Goal: Use online tool/utility: Utilize a website feature to perform a specific function

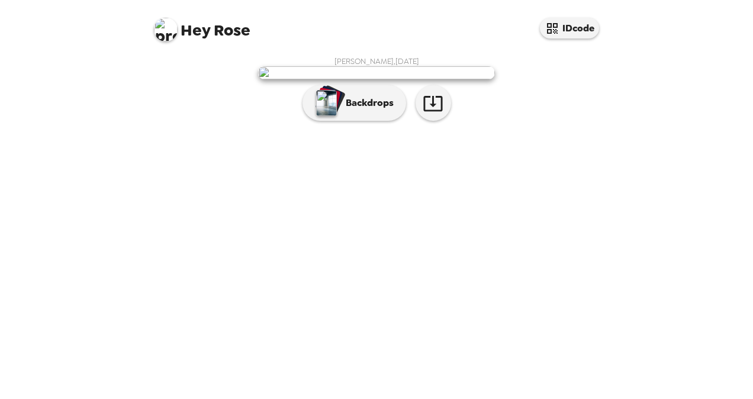
scroll to position [28, 0]
click at [347, 110] on p "Backdrops" at bounding box center [367, 103] width 54 height 14
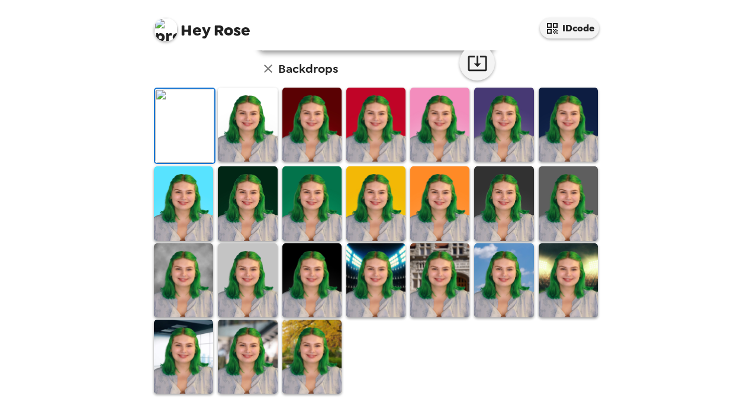
scroll to position [206, 0]
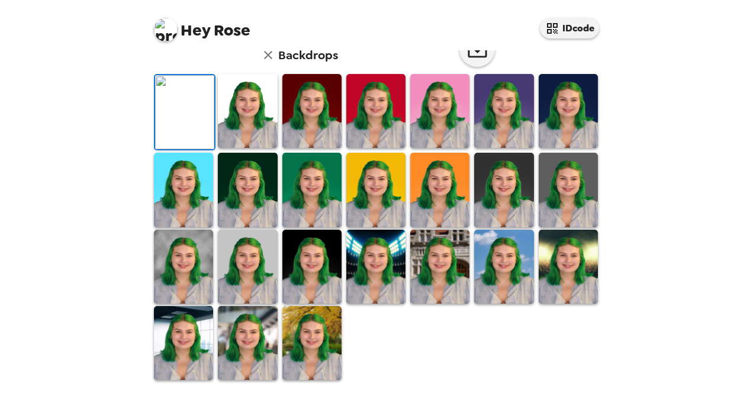
click at [434, 148] on img at bounding box center [439, 111] width 59 height 74
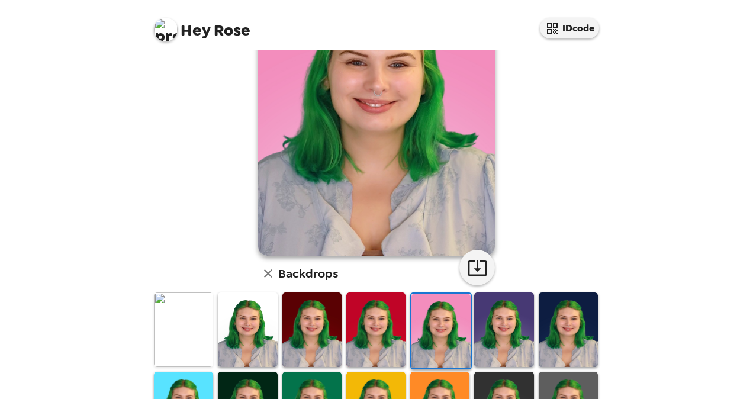
scroll to position [147, 0]
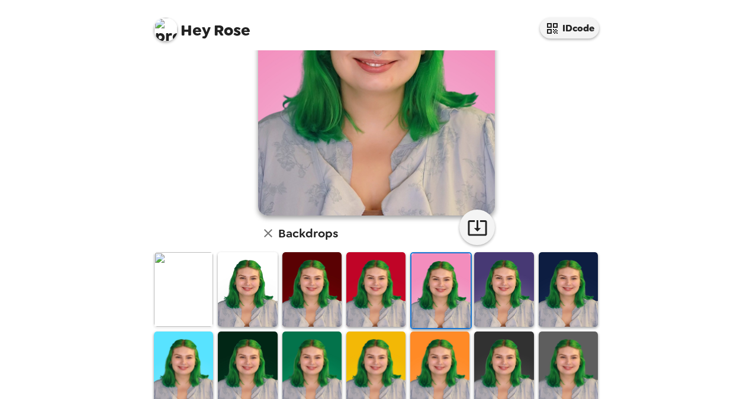
click at [490, 300] on img at bounding box center [503, 289] width 59 height 74
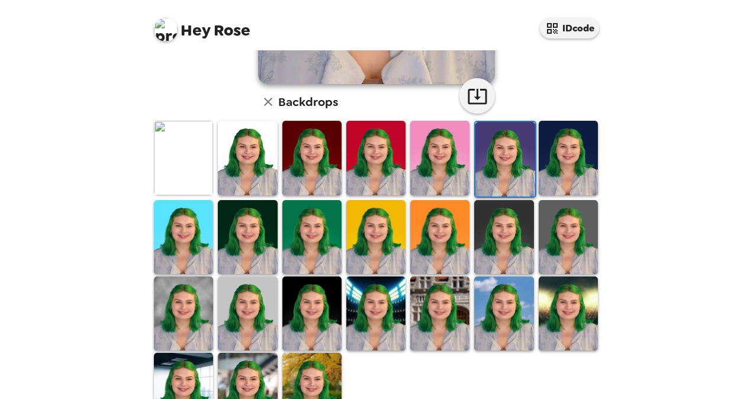
scroll to position [260, 0]
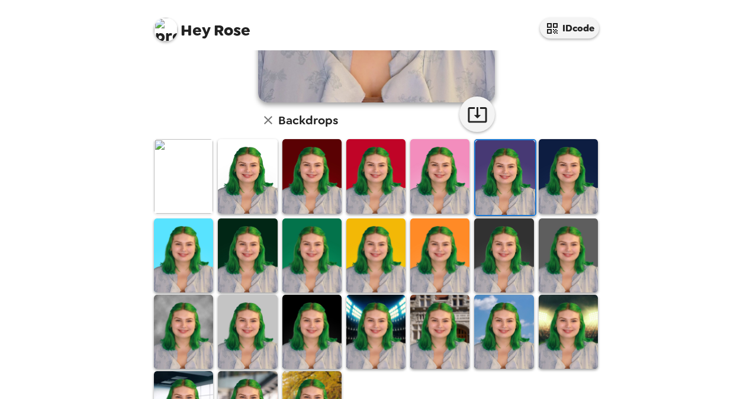
click at [308, 254] on img at bounding box center [311, 255] width 59 height 74
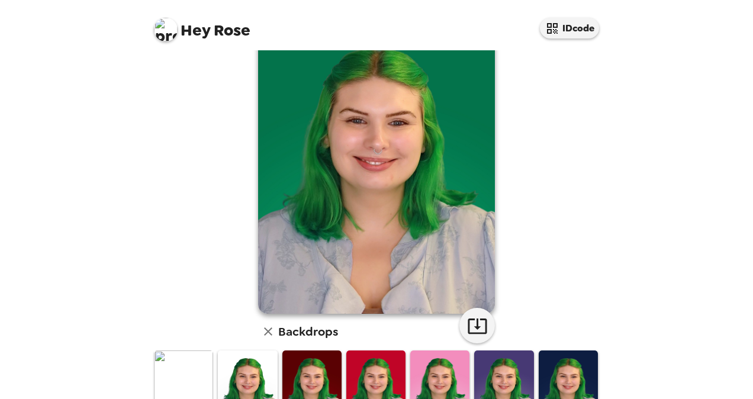
scroll to position [23, 0]
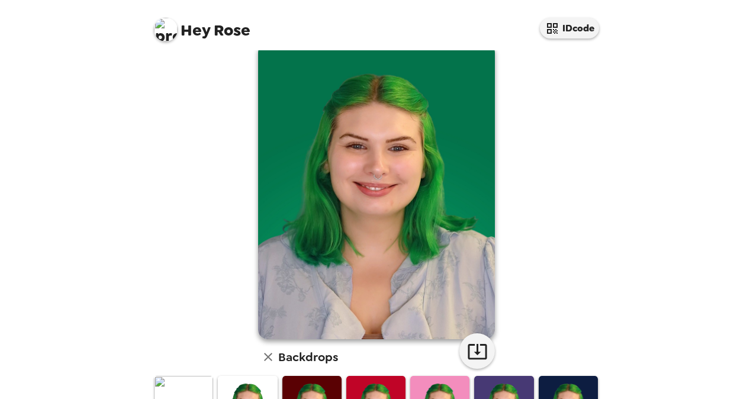
click at [406, 193] on img at bounding box center [376, 191] width 237 height 296
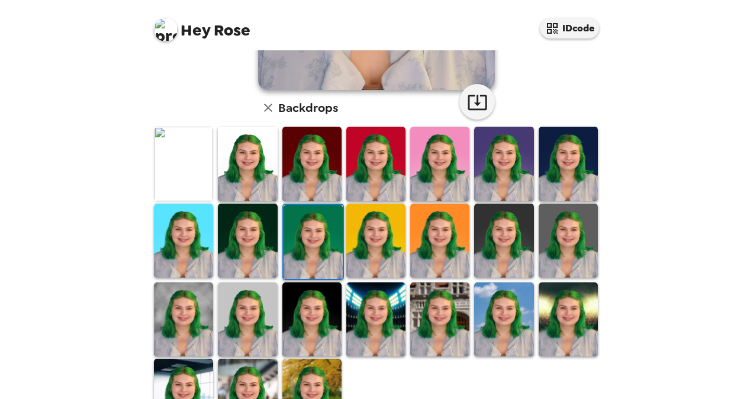
scroll to position [318, 0]
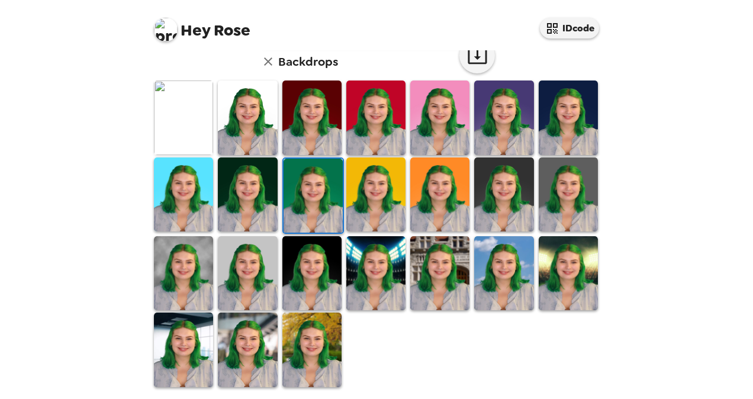
click at [427, 120] on img at bounding box center [439, 117] width 59 height 74
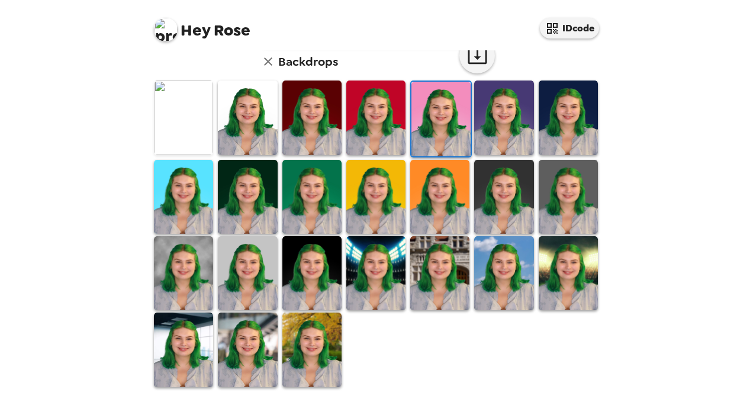
click at [427, 120] on img at bounding box center [440, 119] width 59 height 74
click at [379, 117] on img at bounding box center [375, 117] width 59 height 74
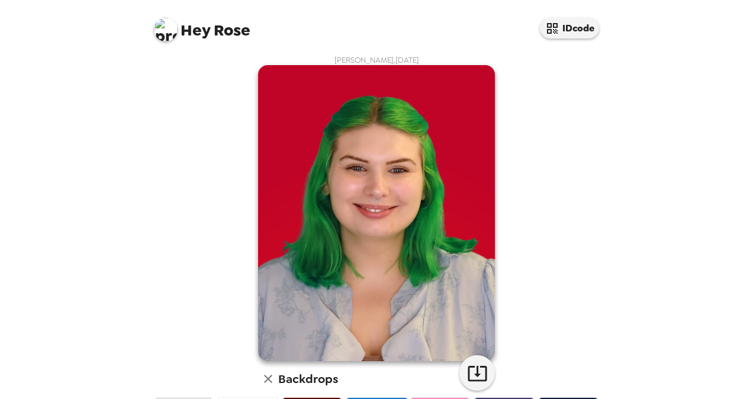
scroll to position [0, 0]
